Goal: Answer question/provide support

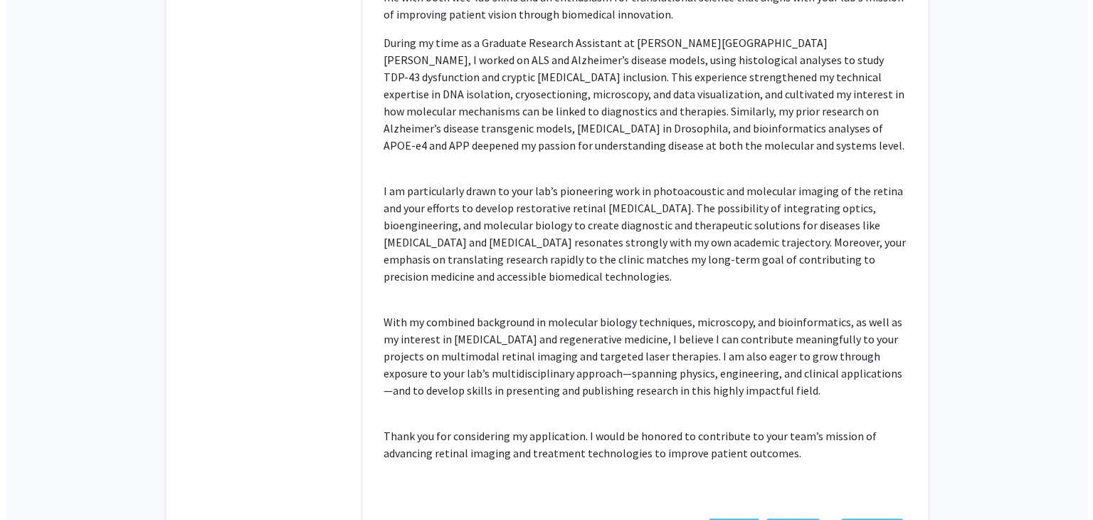
scroll to position [461, 0]
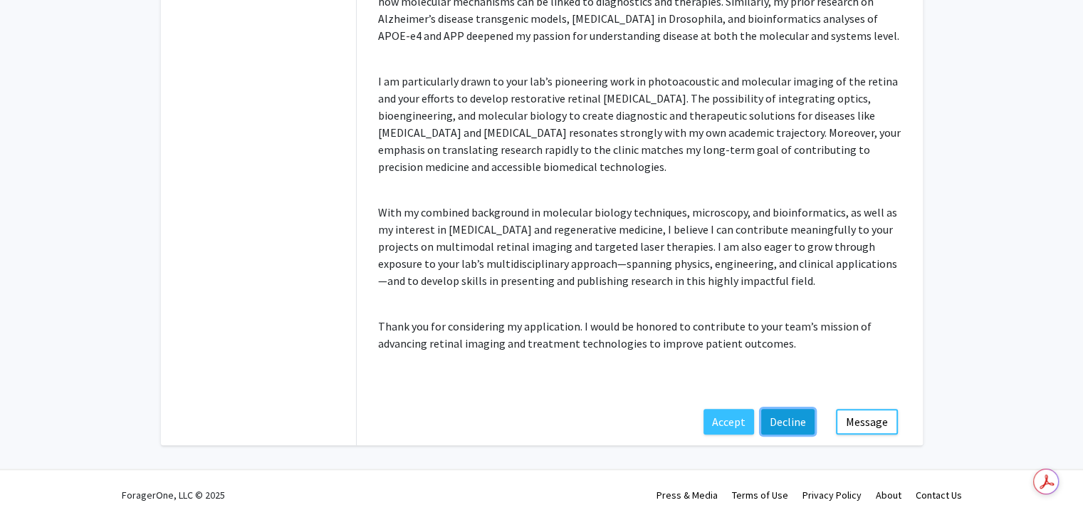
click at [789, 419] on button "Decline" at bounding box center [787, 422] width 53 height 26
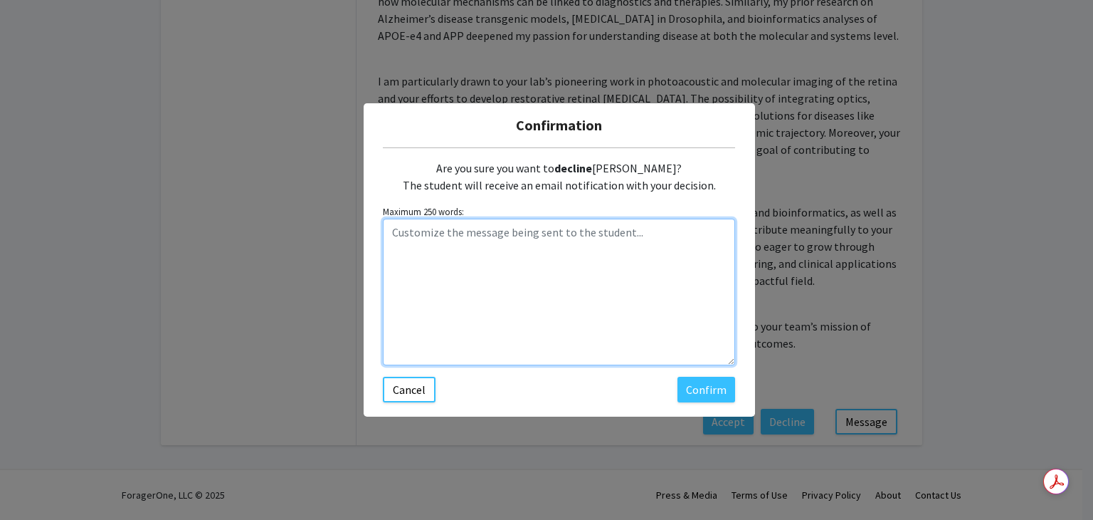
click at [634, 255] on textarea "Customize the message being sent to the student..." at bounding box center [559, 292] width 352 height 147
paste textarea "Thanks for the email and for your interest. You have a fantastic background and…"
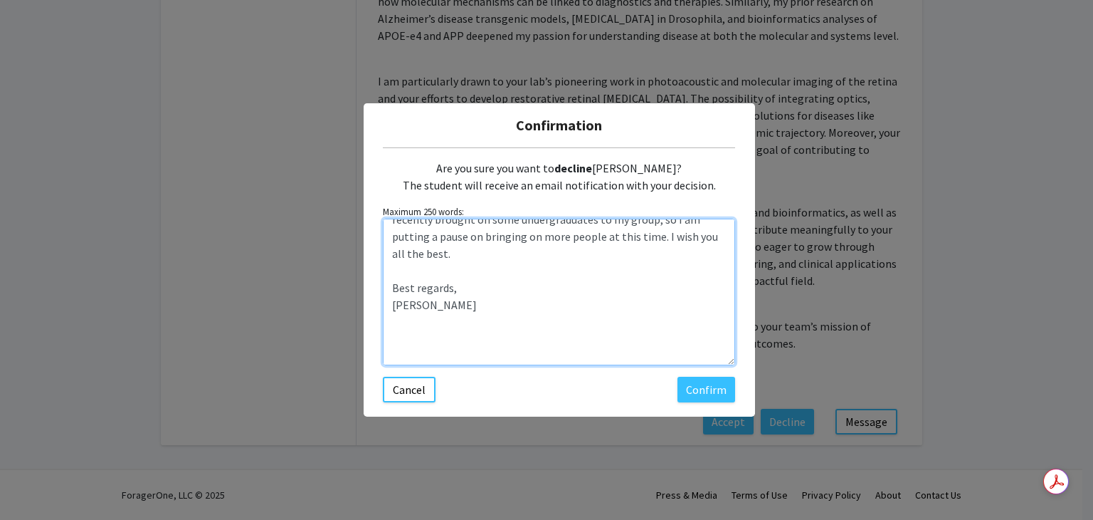
scroll to position [0, 0]
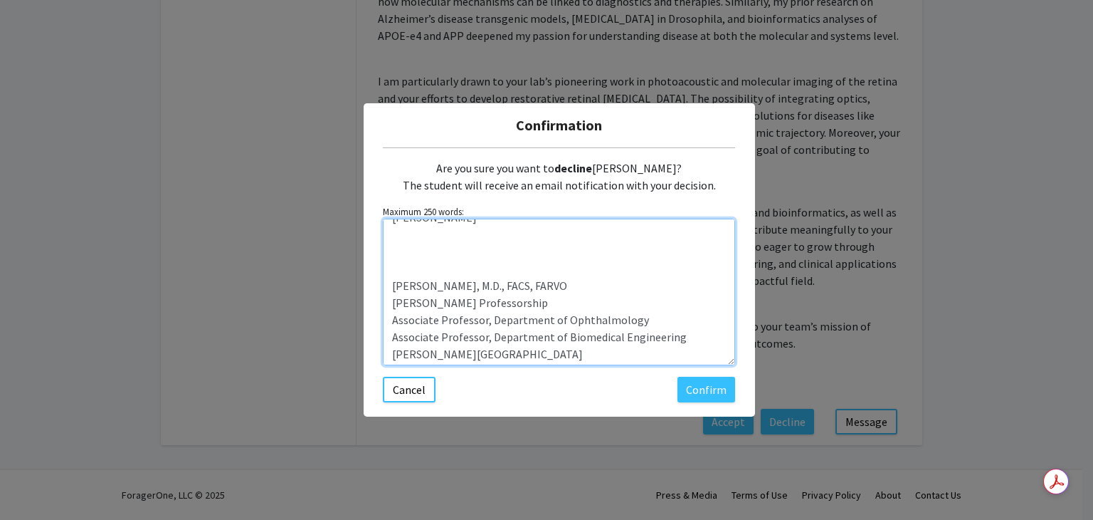
drag, startPoint x: 475, startPoint y: 357, endPoint x: 387, endPoint y: 283, distance: 115.2
click at [387, 283] on textarea "Dear [PERSON_NAME], Thanks for the email and for your interest. You have a fant…" at bounding box center [559, 292] width 352 height 147
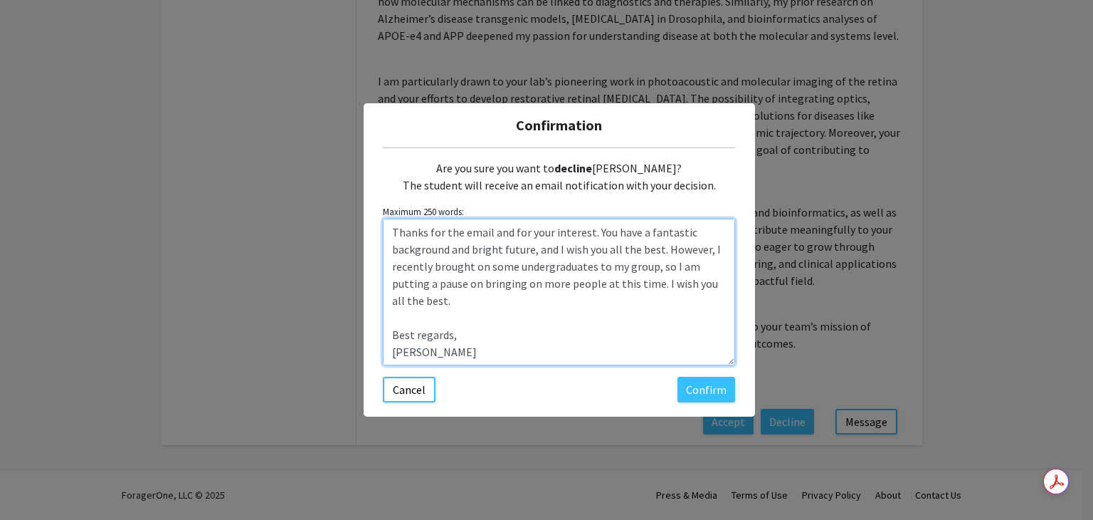
scroll to position [34, 0]
drag, startPoint x: 510, startPoint y: 266, endPoint x: 584, endPoint y: 264, distance: 74.1
click at [584, 264] on textarea "Dear [PERSON_NAME], Thanks for the email and for your interest. You have a fant…" at bounding box center [559, 292] width 352 height 147
type textarea "Dear [PERSON_NAME], Thanks for the email and for your interest. You have a fant…"
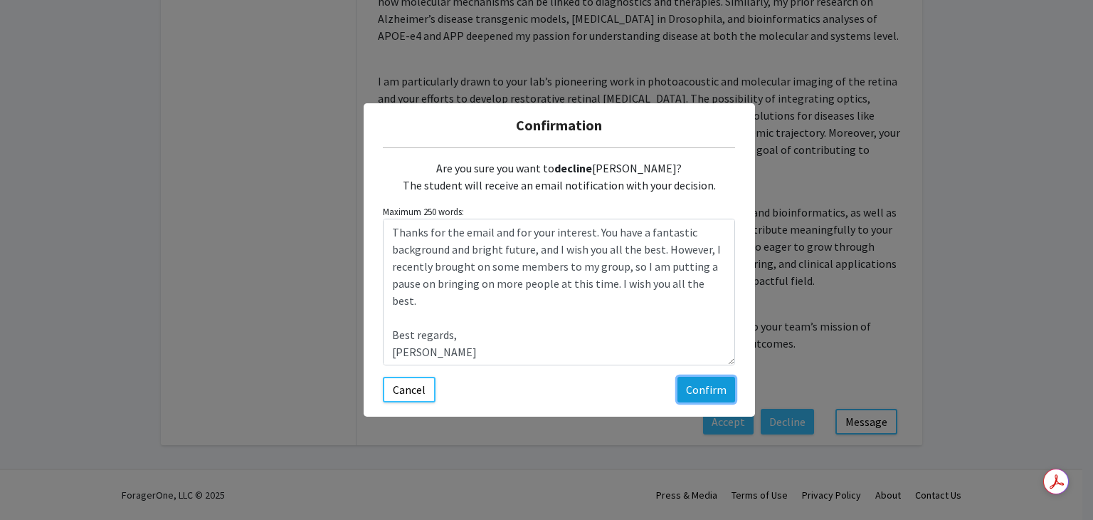
click at [692, 391] on button "Confirm" at bounding box center [707, 390] width 58 height 26
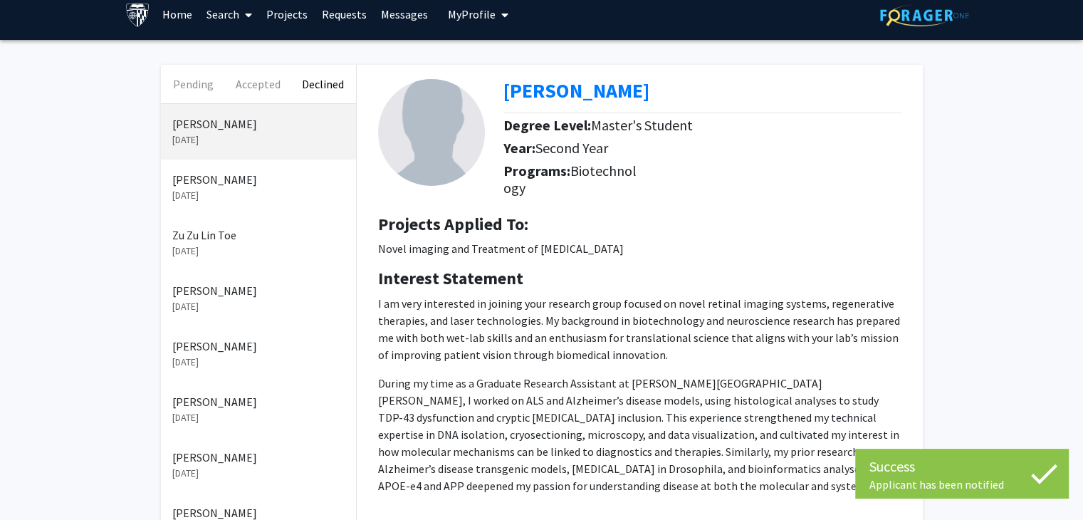
scroll to position [0, 0]
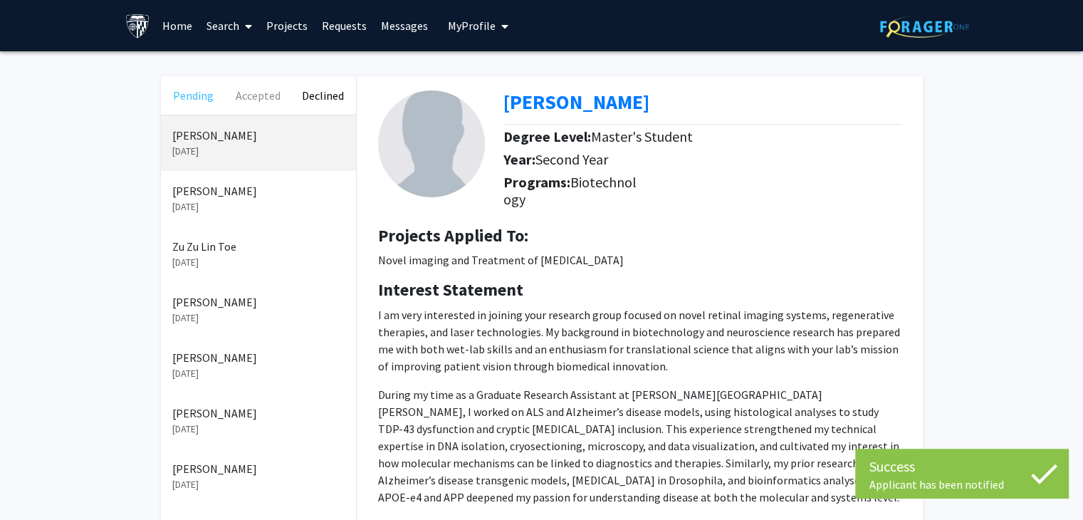
click at [196, 98] on button "Pending" at bounding box center [193, 95] width 65 height 38
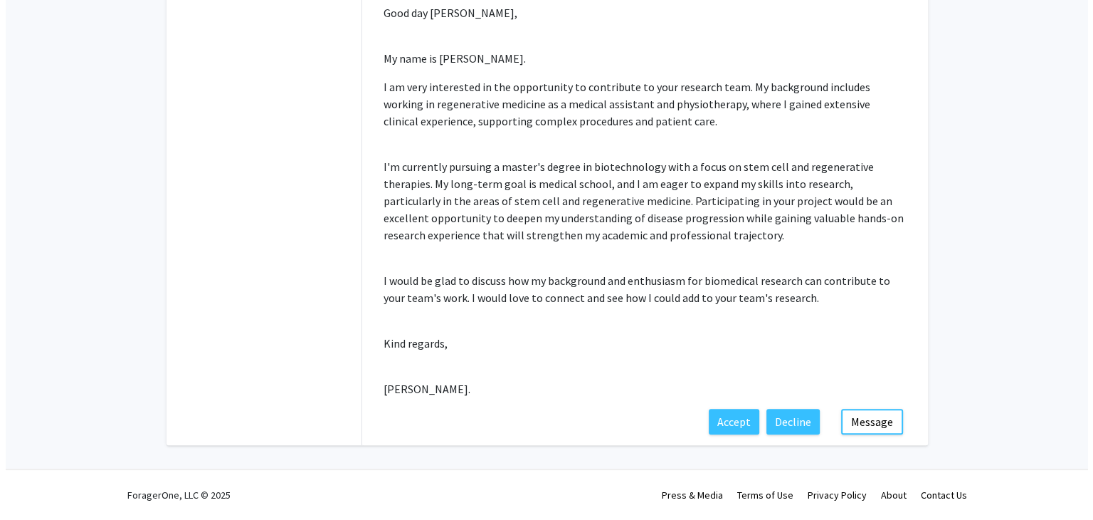
scroll to position [299, 0]
click at [792, 419] on button "Decline" at bounding box center [787, 422] width 53 height 26
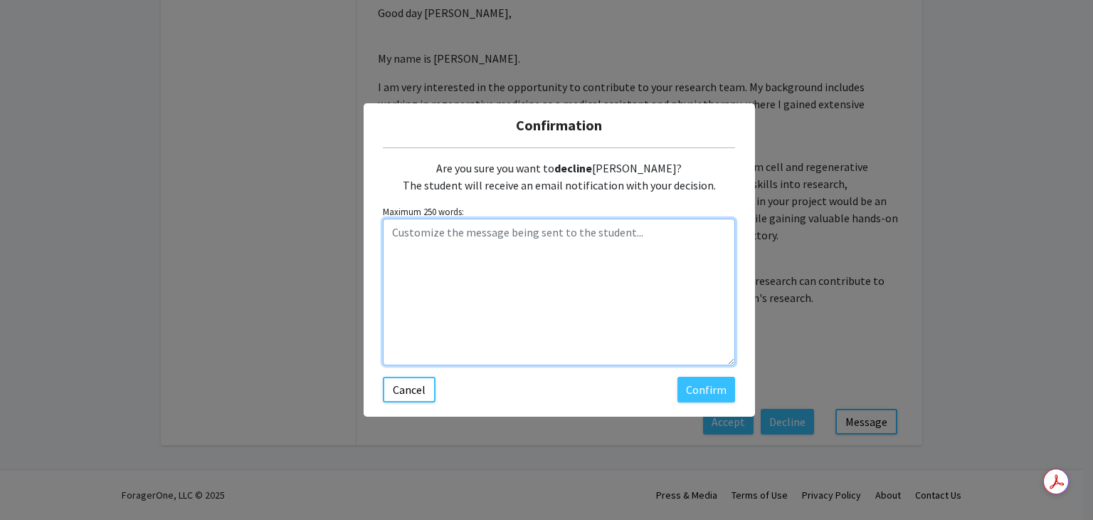
click at [539, 254] on textarea "Customize the message being sent to the student..." at bounding box center [559, 292] width 352 height 147
paste textarea "Thanks for the email and for your interest. You have a fantastic background and…"
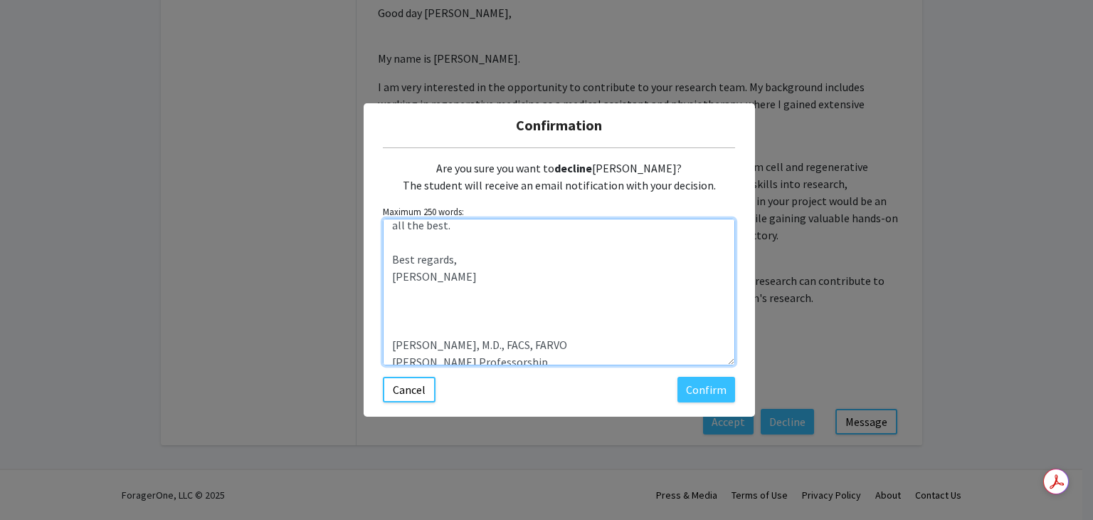
scroll to position [112, 0]
drag, startPoint x: 481, startPoint y: 357, endPoint x: 387, endPoint y: 295, distance: 113.1
click at [387, 295] on textarea "Dear [PERSON_NAME], Thanks for the email and for your interest. You have a fant…" at bounding box center [559, 292] width 352 height 147
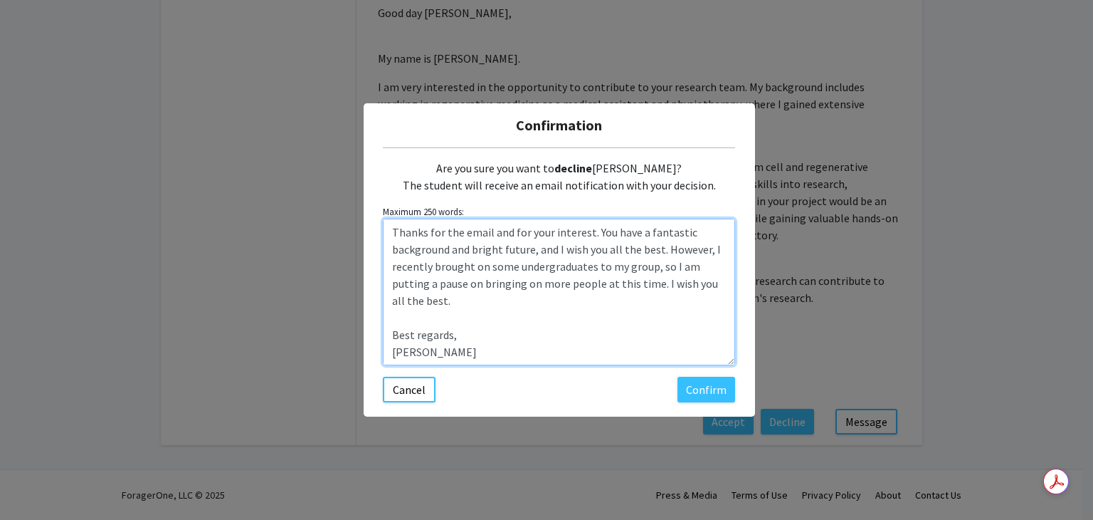
scroll to position [34, 0]
click at [655, 249] on textarea "Dear [PERSON_NAME], Thanks for the email and for your interest. You have a fant…" at bounding box center [559, 292] width 352 height 147
drag, startPoint x: 586, startPoint y: 268, endPoint x: 512, endPoint y: 273, distance: 74.2
click at [512, 273] on textarea "Dear [PERSON_NAME], Thanks for the email and for your interest. You have a fant…" at bounding box center [559, 292] width 352 height 147
type textarea "Dear [PERSON_NAME], Thanks for the email and for your interest. You have a fant…"
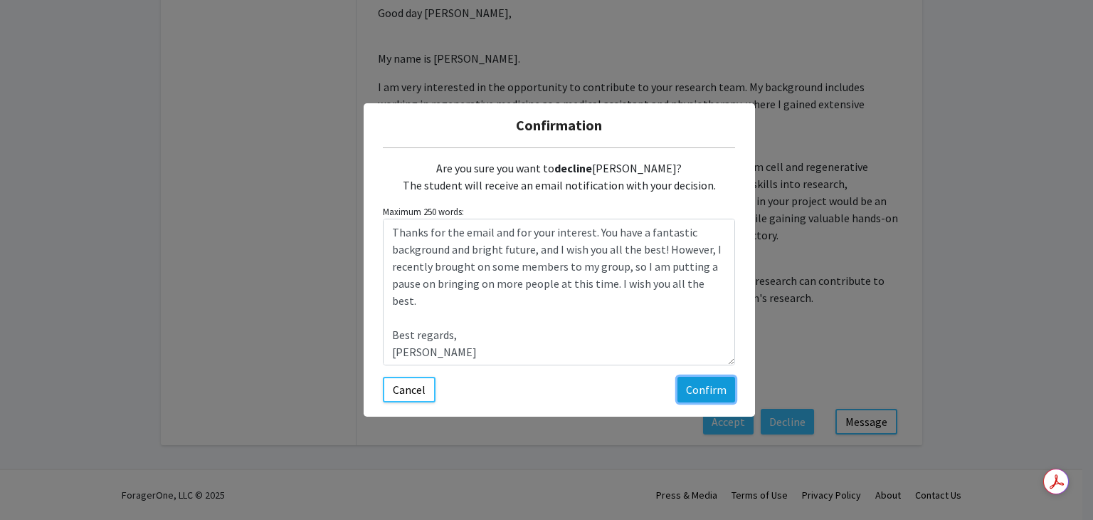
click at [718, 391] on button "Confirm" at bounding box center [707, 390] width 58 height 26
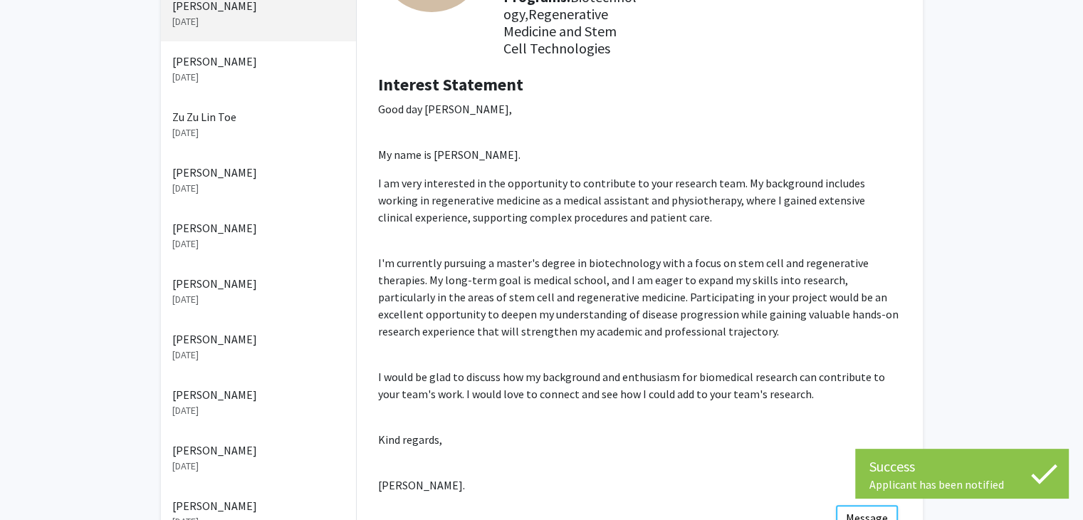
scroll to position [0, 0]
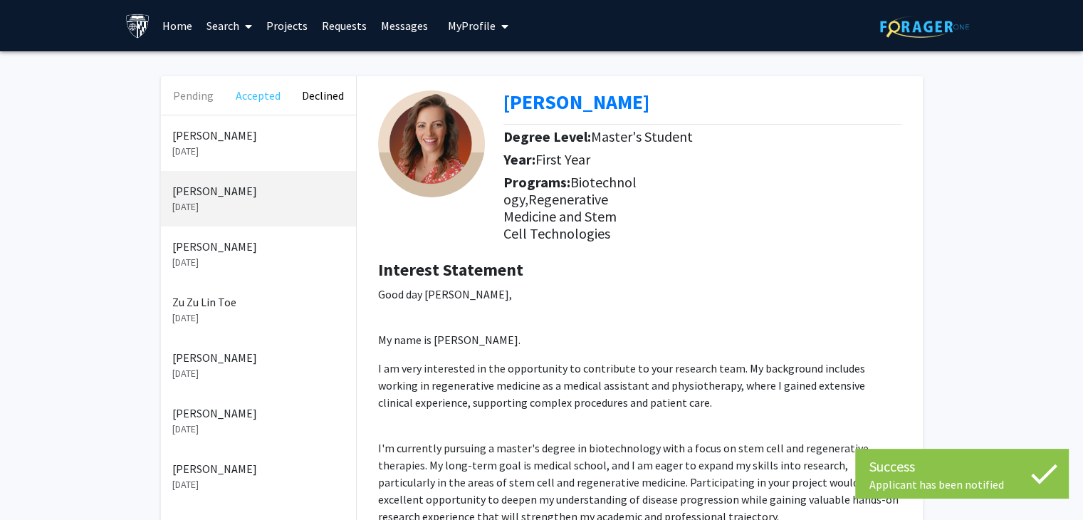
click at [251, 91] on button "Accepted" at bounding box center [258, 95] width 65 height 38
